Goal: Task Accomplishment & Management: Complete application form

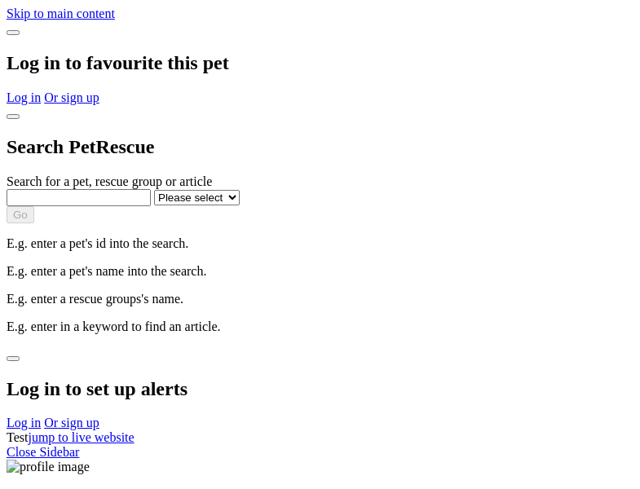
select select
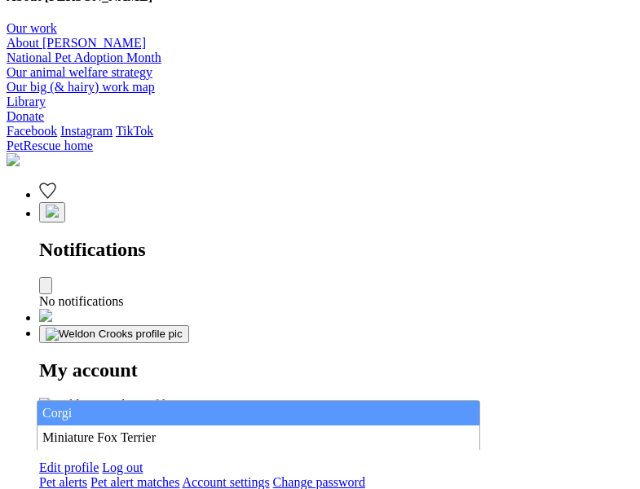
type input "Corgi"
select select "844268919"
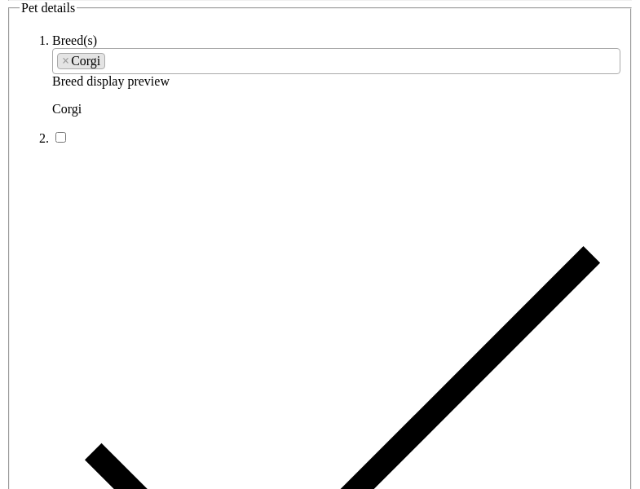
type input "[GEOGRAPHIC_DATA], 7320"
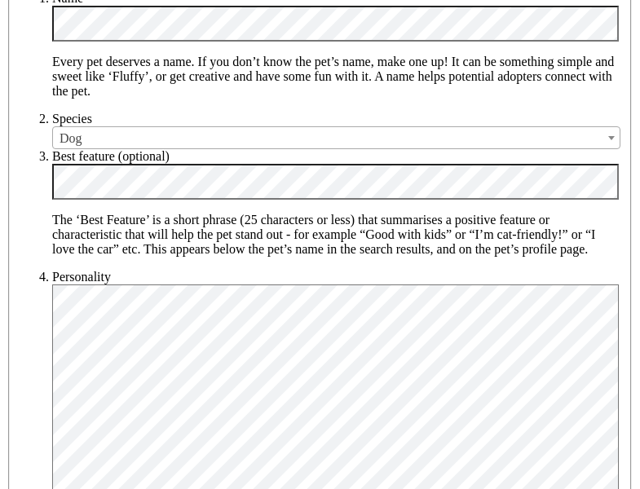
type input "14FEO934M45O193"
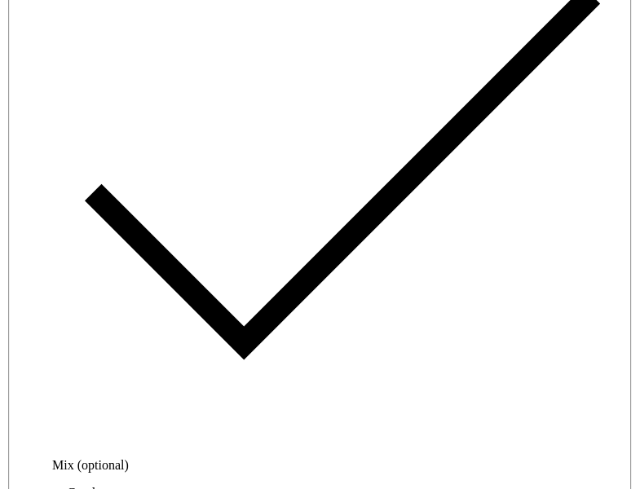
radio input "true"
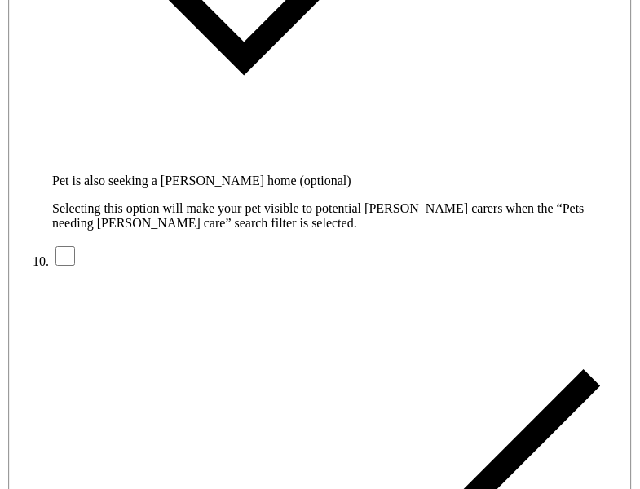
type input "Please wait..."
